Goal: Check status: Check status

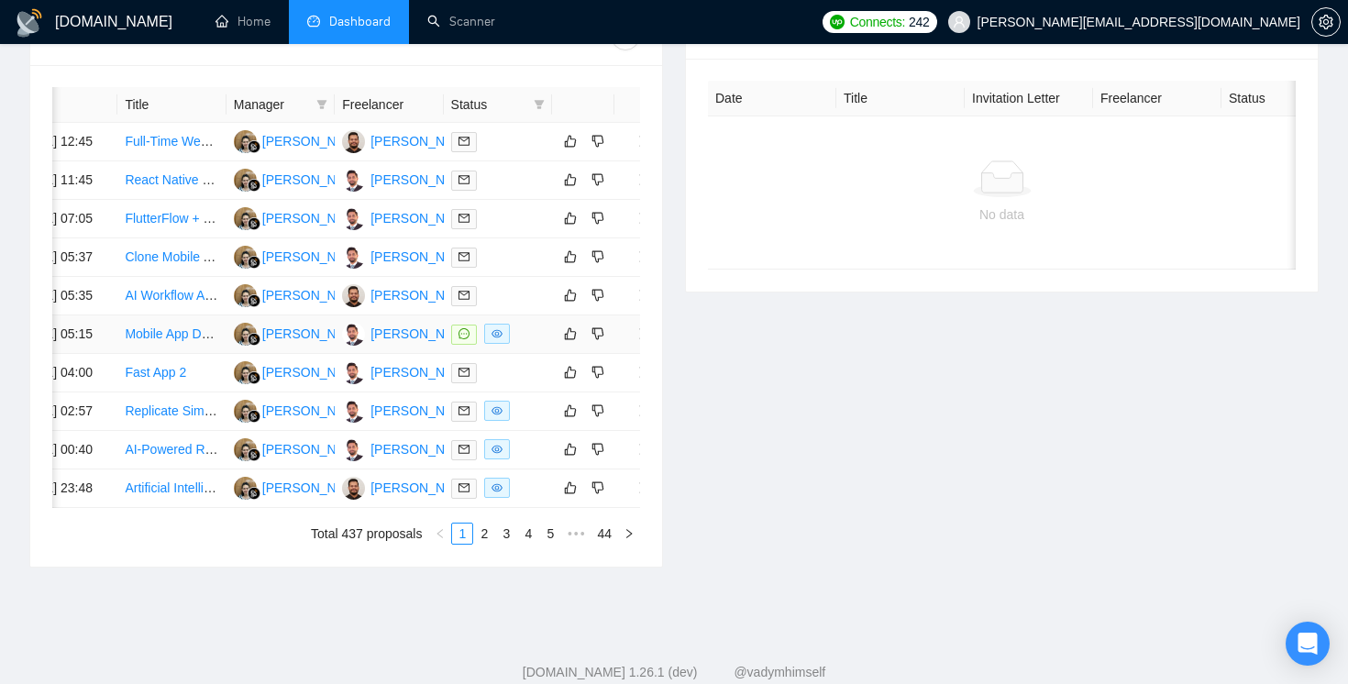
scroll to position [0, 54]
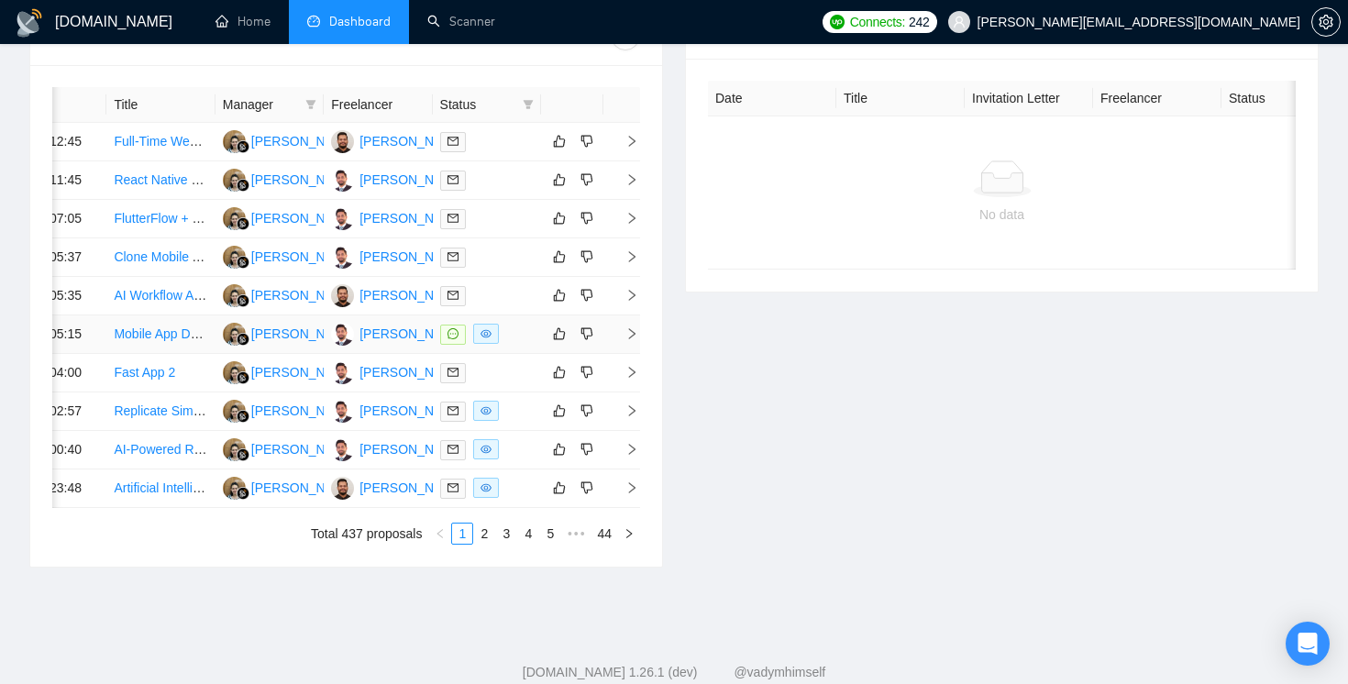
click at [628, 340] on icon "right" at bounding box center [632, 333] width 13 height 13
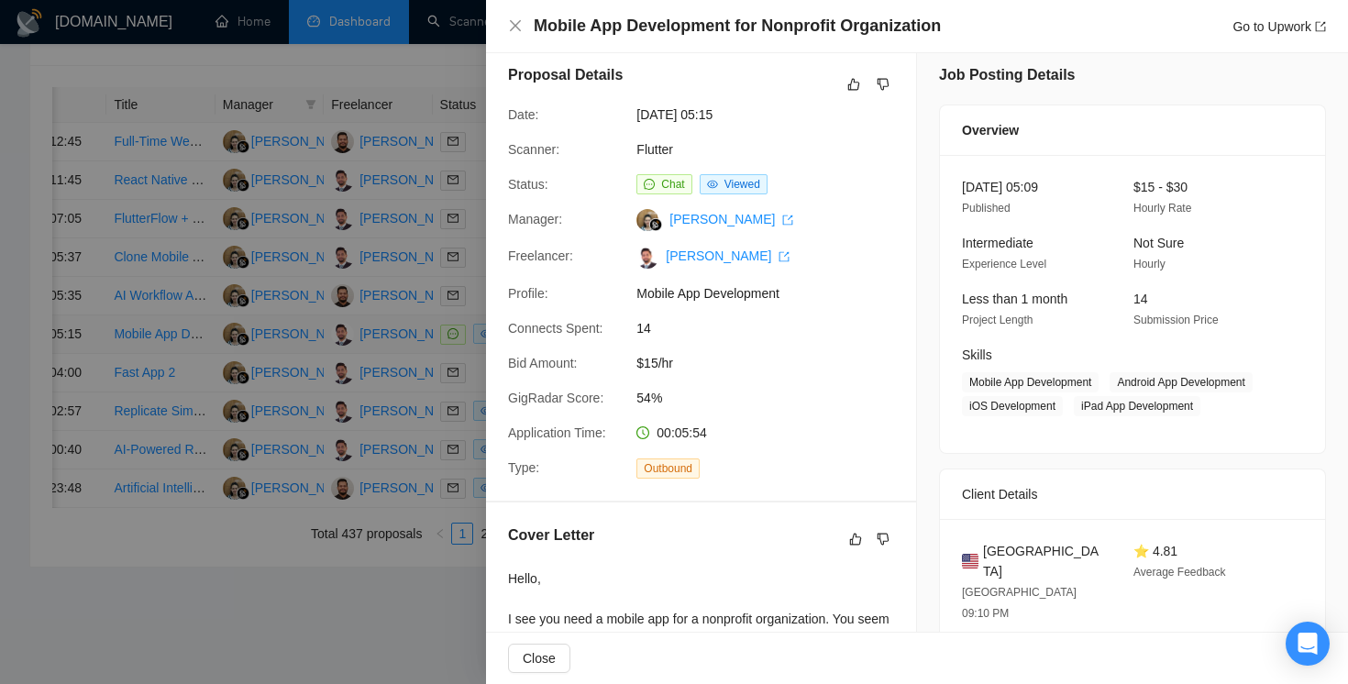
scroll to position [2, 0]
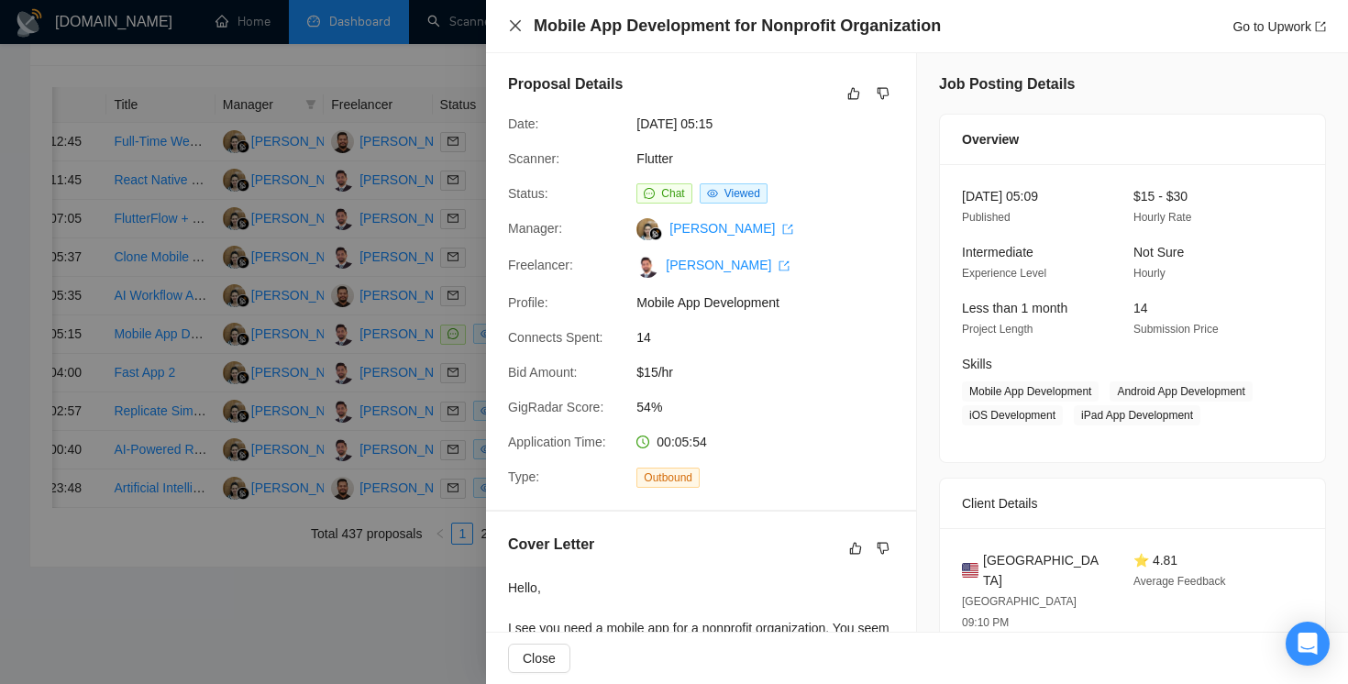
click at [517, 27] on icon "close" at bounding box center [515, 25] width 15 height 15
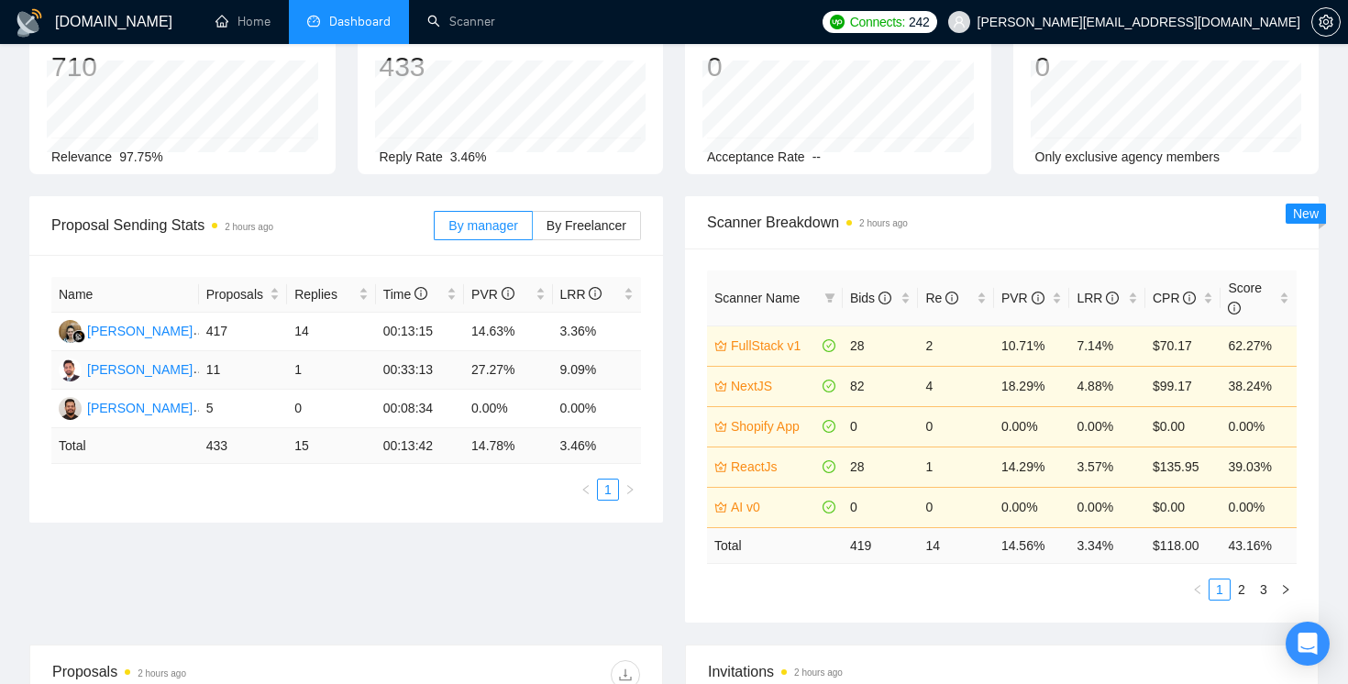
scroll to position [131, 0]
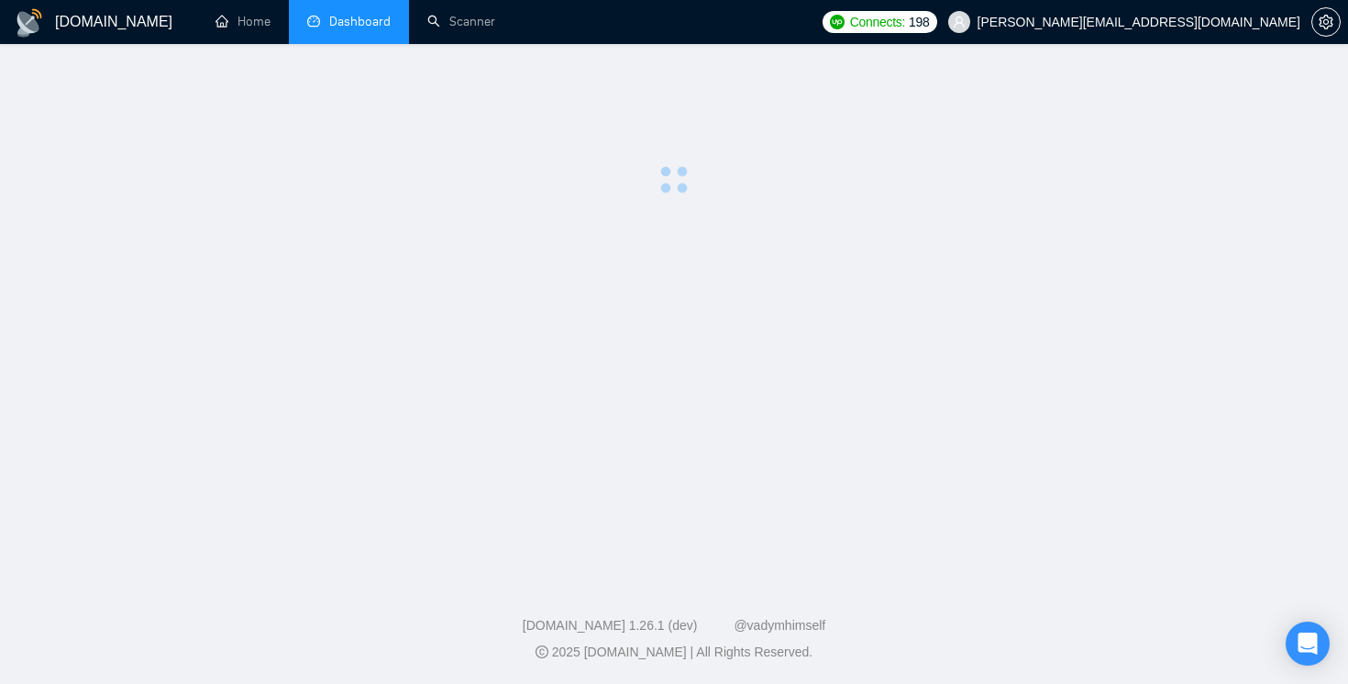
scroll to position [131, 0]
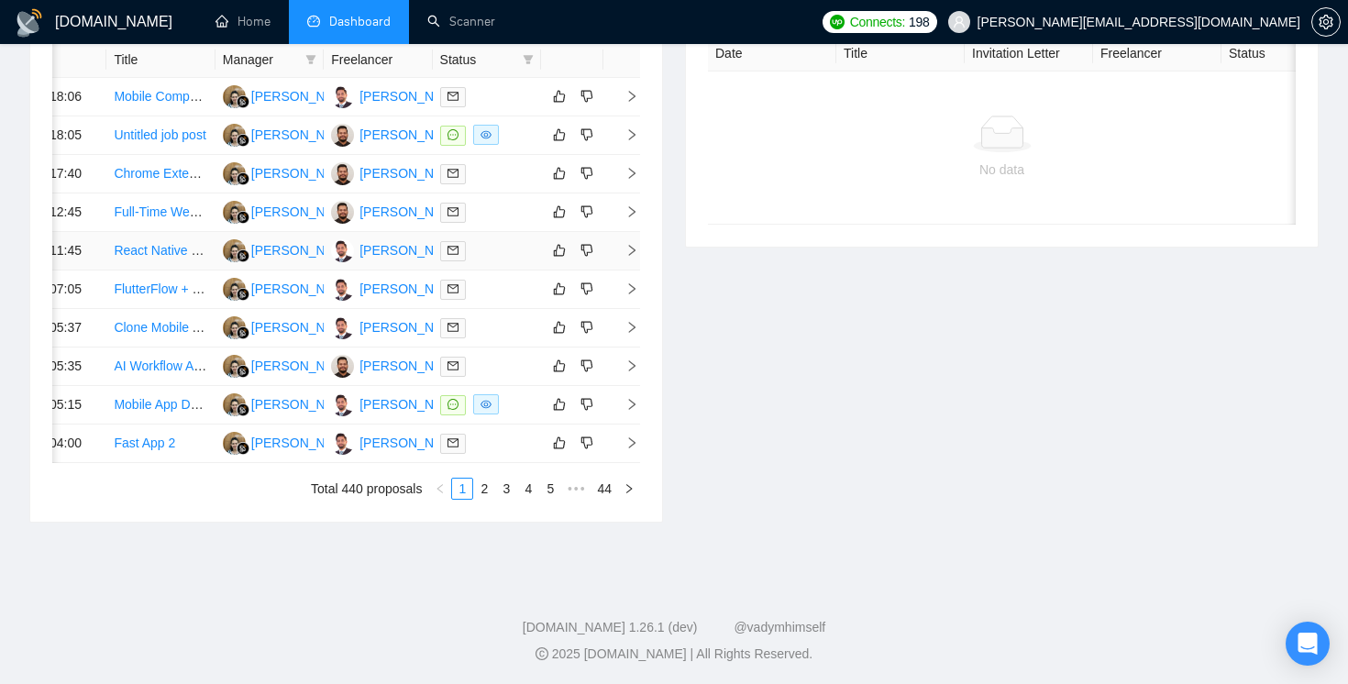
scroll to position [858, 0]
click at [480, 497] on link "2" at bounding box center [484, 487] width 20 height 20
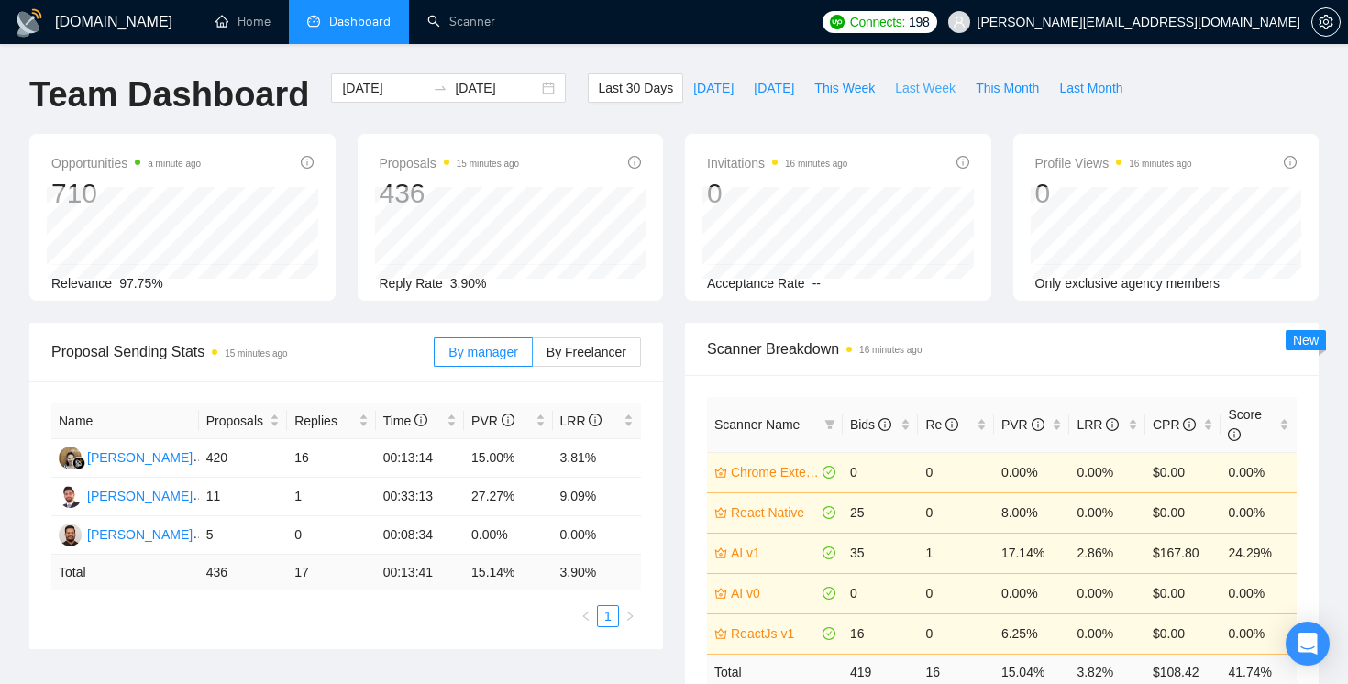
click at [933, 91] on span "Last Week" at bounding box center [925, 88] width 61 height 20
type input "2025-09-15"
type input "2025-09-21"
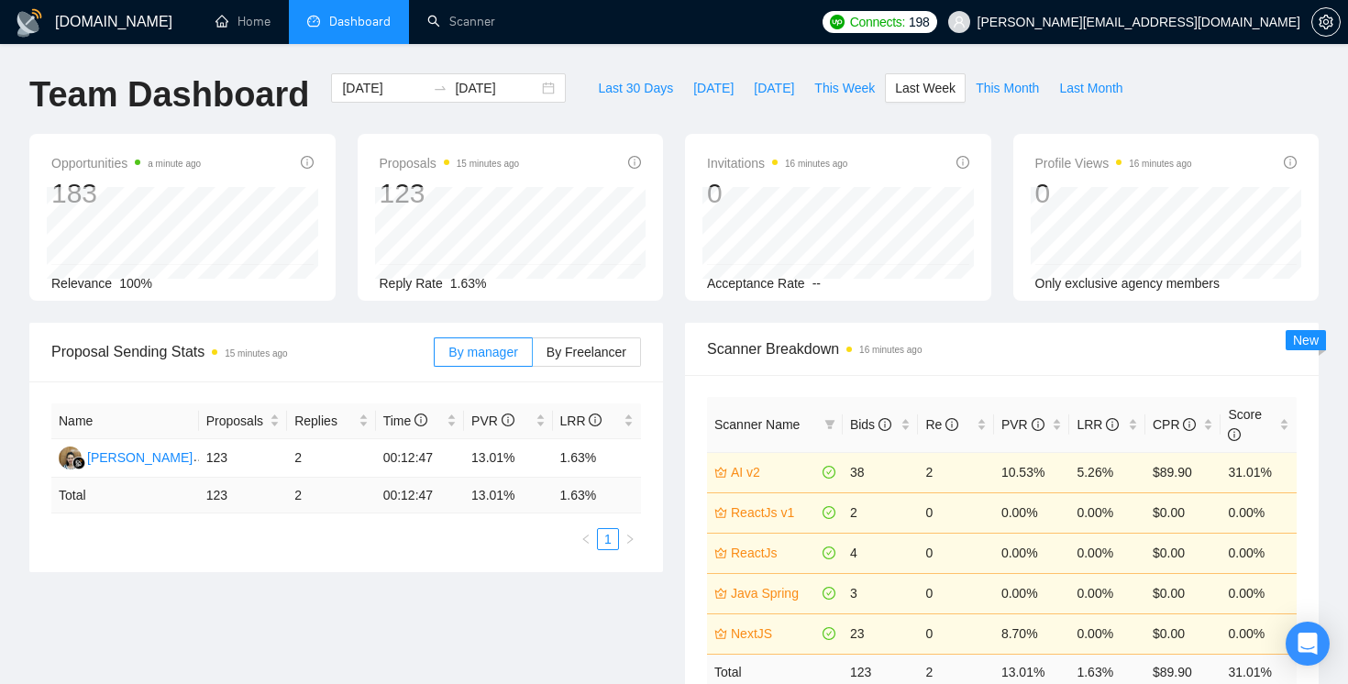
click at [862, 105] on div "Last 30 Days Today Yesterday This Week Last Week This Month Last Month" at bounding box center [860, 103] width 567 height 61
click at [849, 89] on span "This Week" at bounding box center [845, 88] width 61 height 20
type input "2025-09-22"
type input "[DATE]"
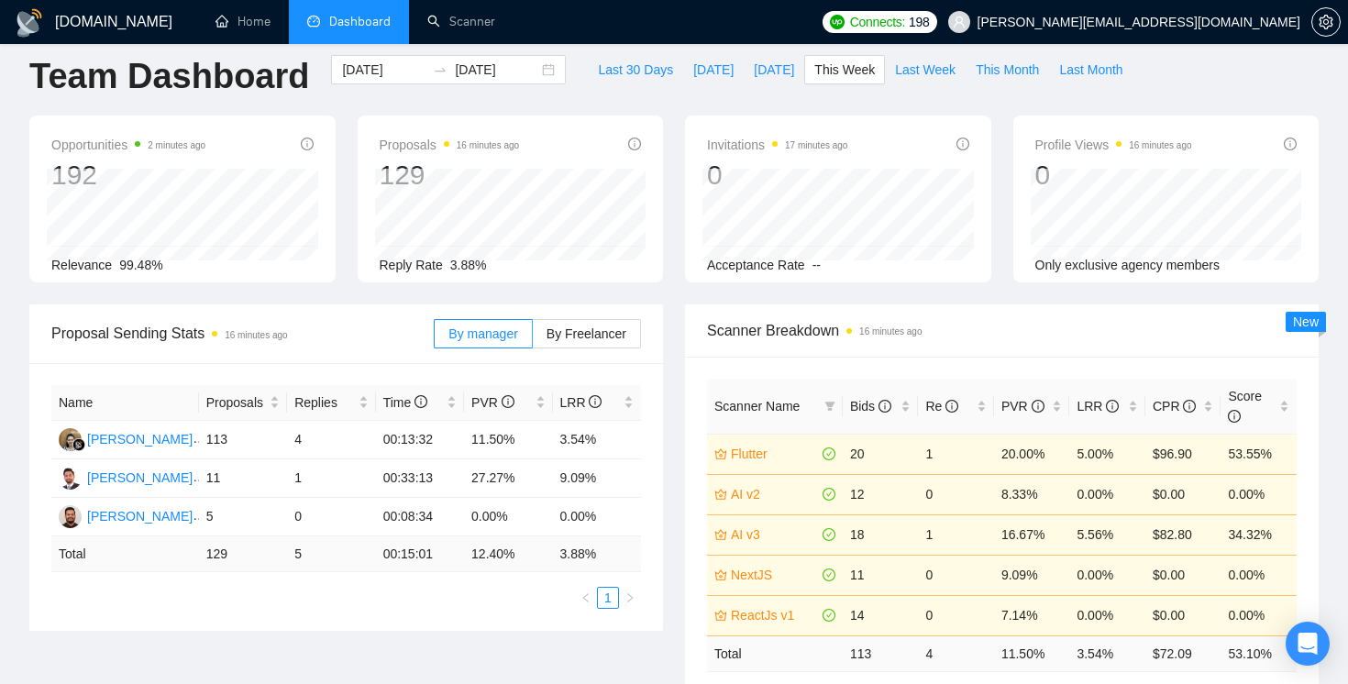
scroll to position [9, 0]
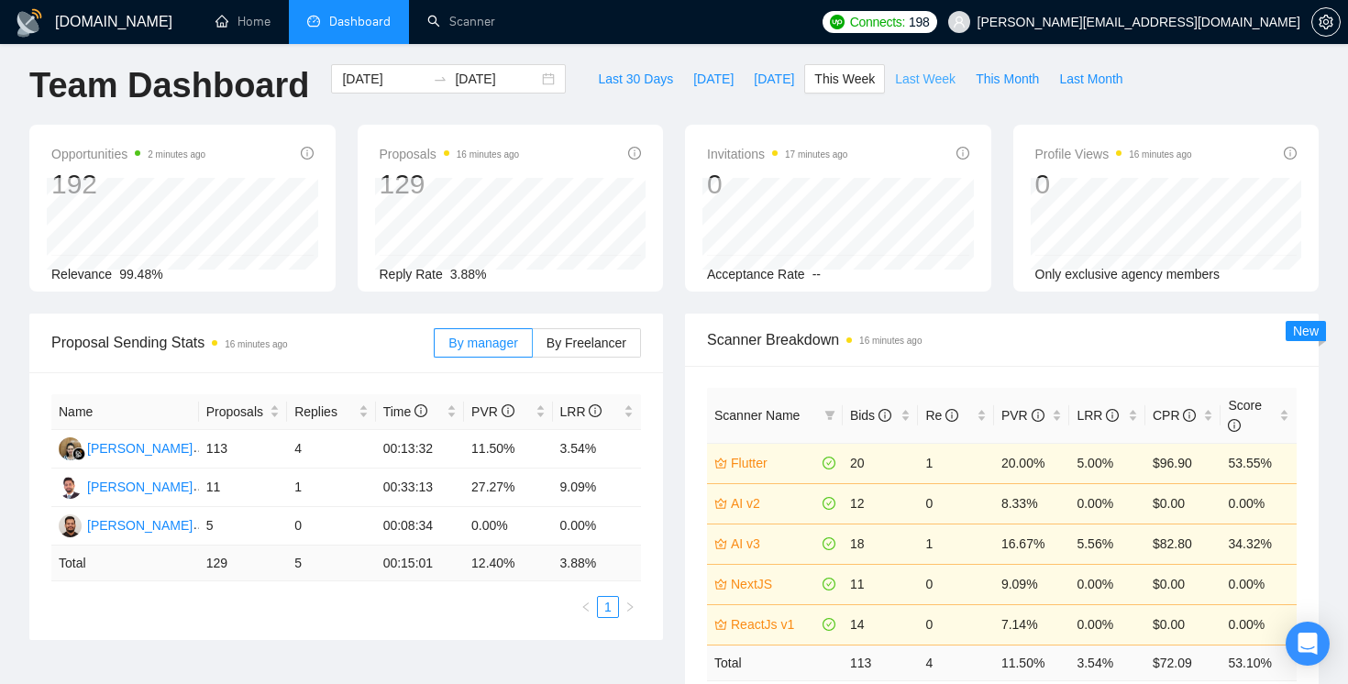
click at [899, 87] on span "Last Week" at bounding box center [925, 79] width 61 height 20
type input "2025-09-15"
type input "2025-09-21"
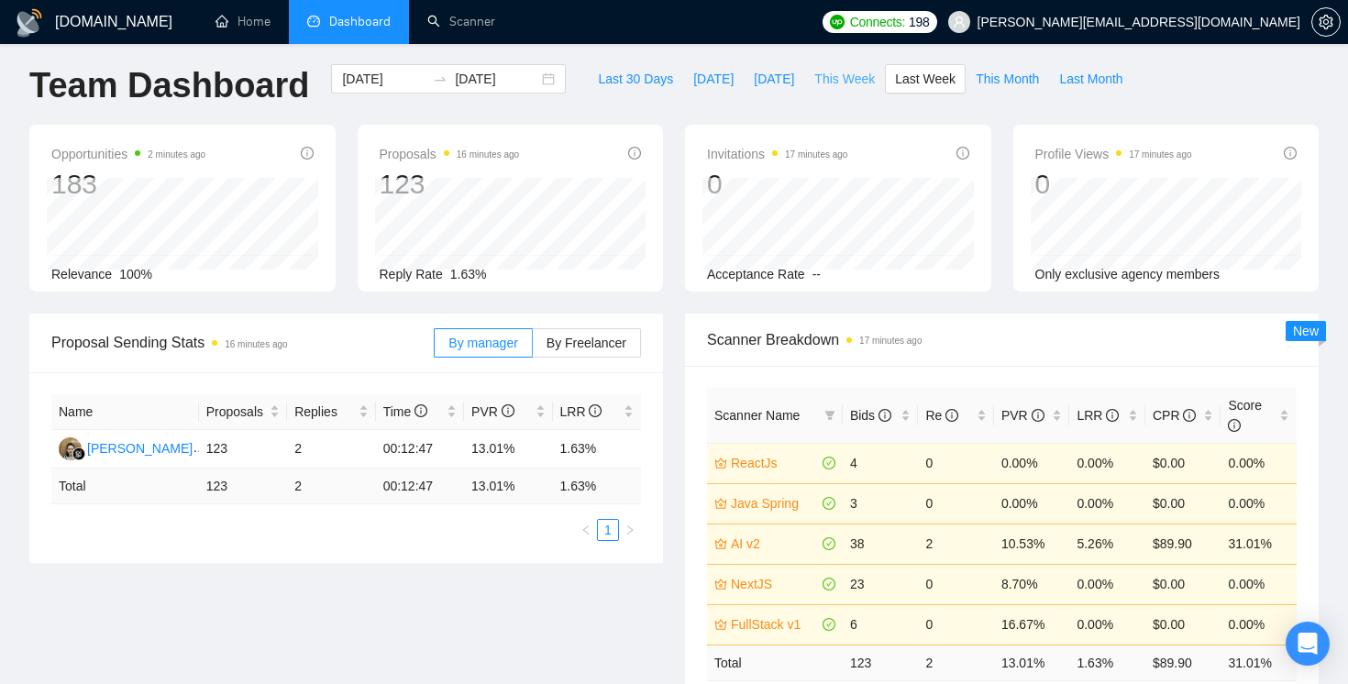
click at [857, 84] on span "This Week" at bounding box center [845, 79] width 61 height 20
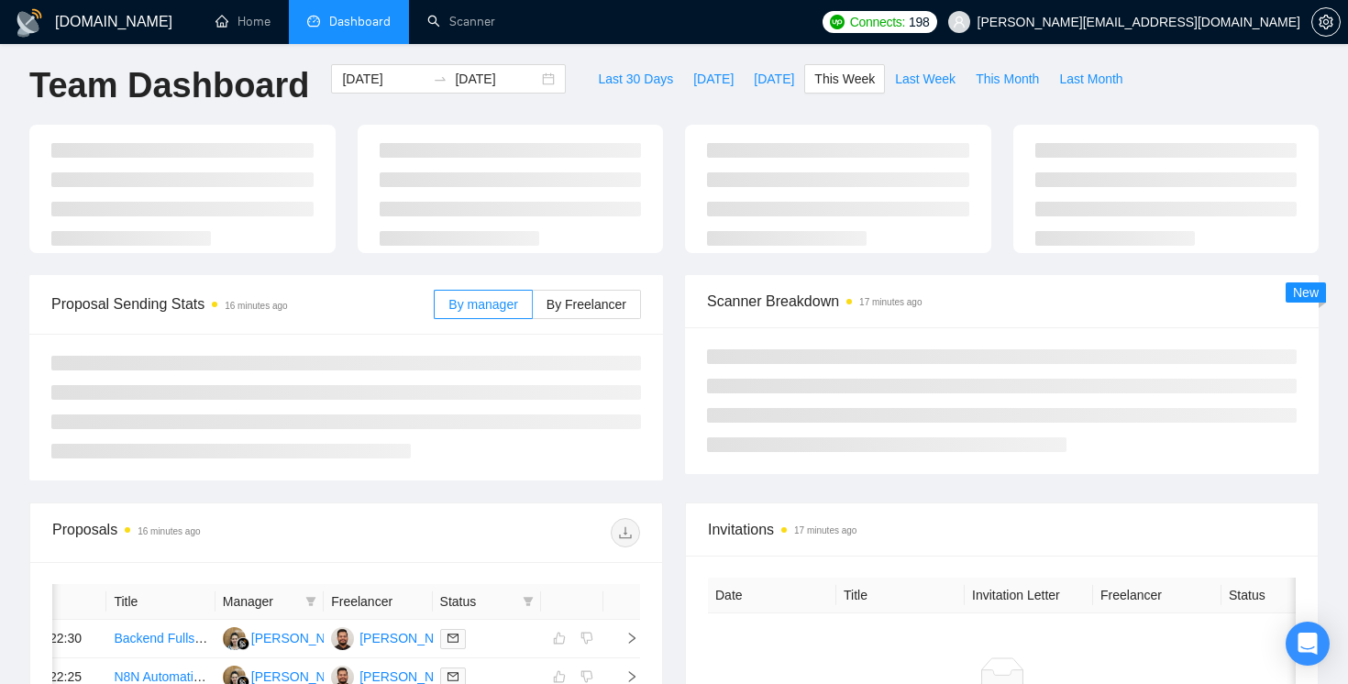
type input "2025-09-22"
type input "[DATE]"
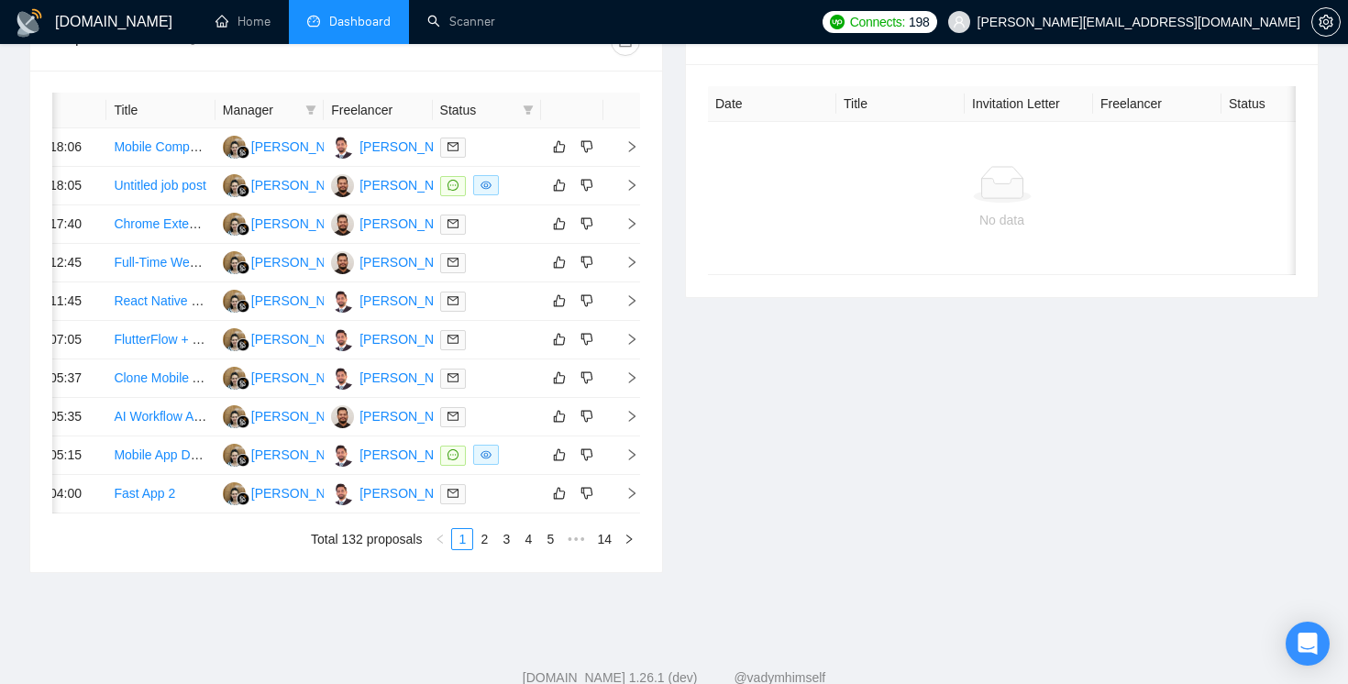
scroll to position [758, 0]
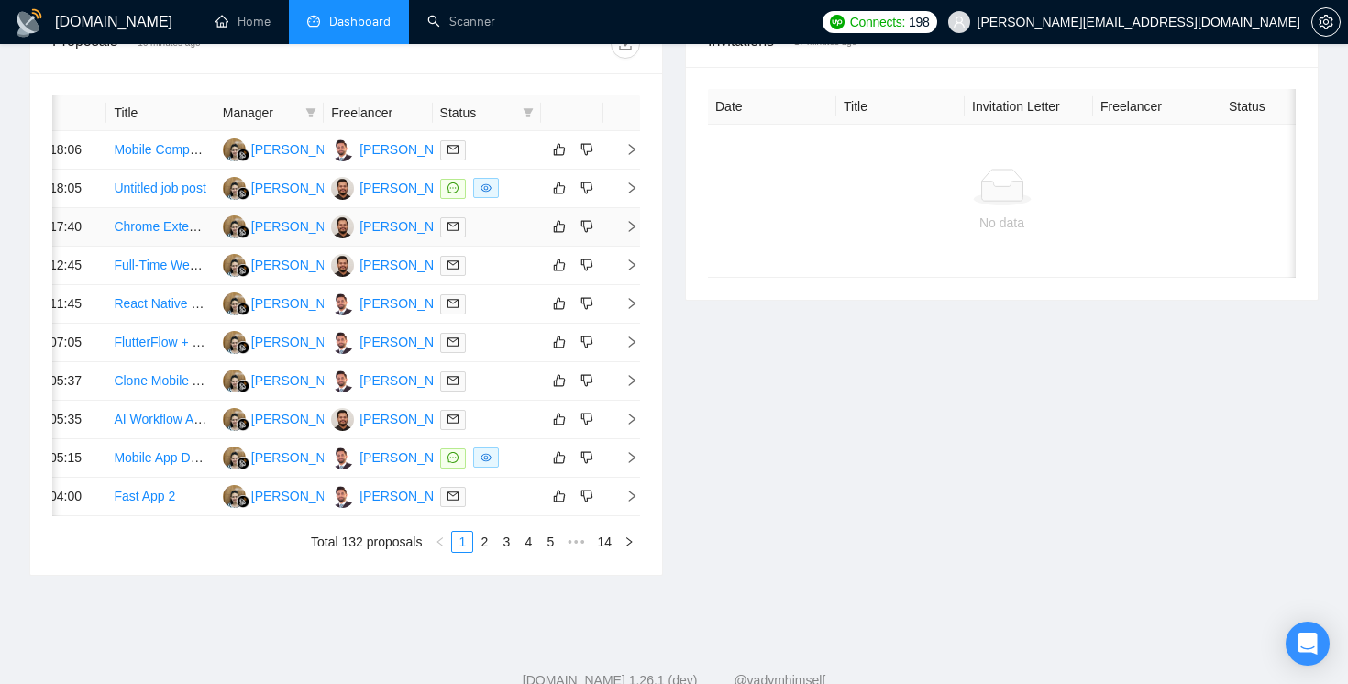
click at [631, 233] on icon "right" at bounding box center [632, 226] width 13 height 13
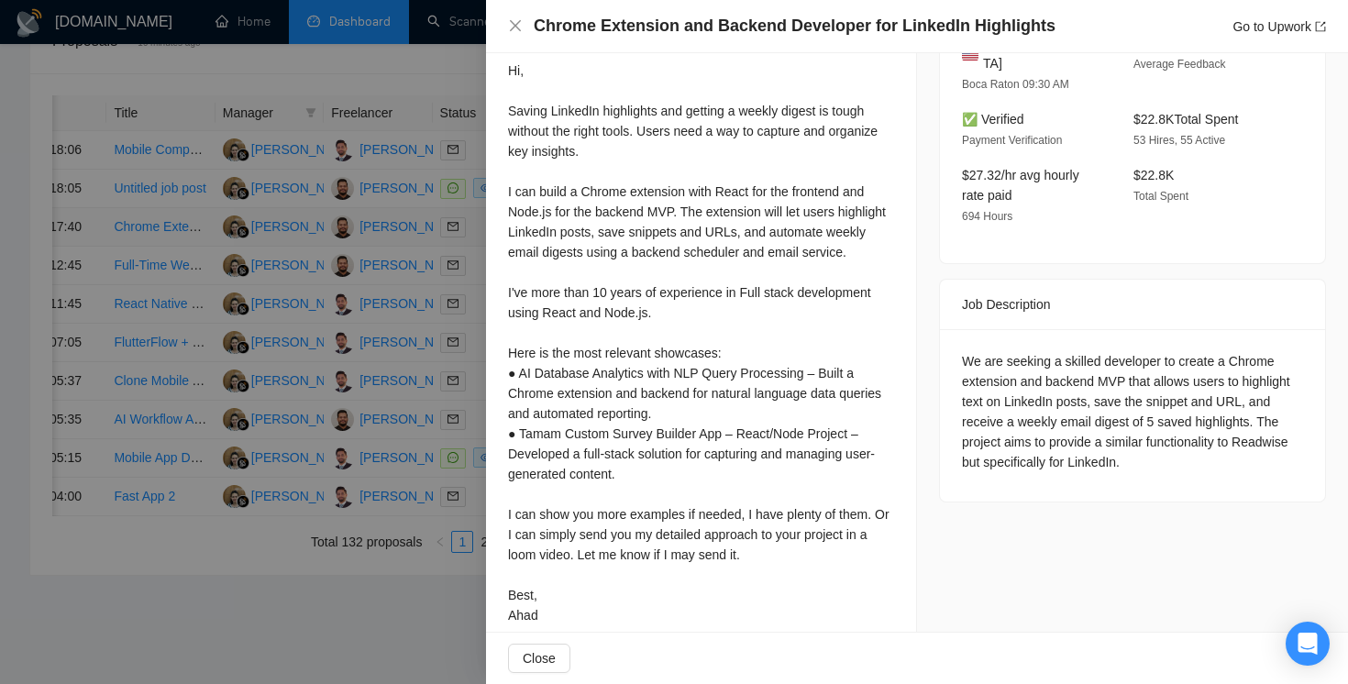
scroll to position [561, 0]
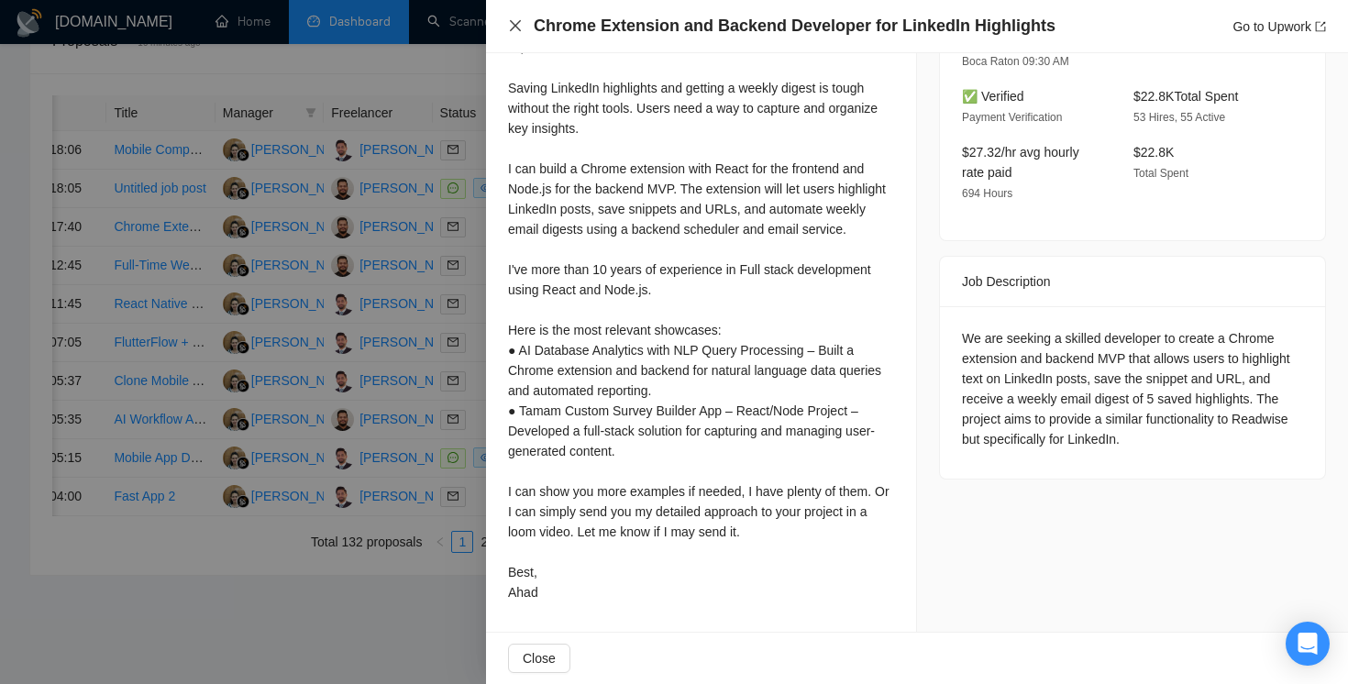
click at [519, 21] on icon "close" at bounding box center [515, 25] width 11 height 11
